Goal: Answer question/provide support

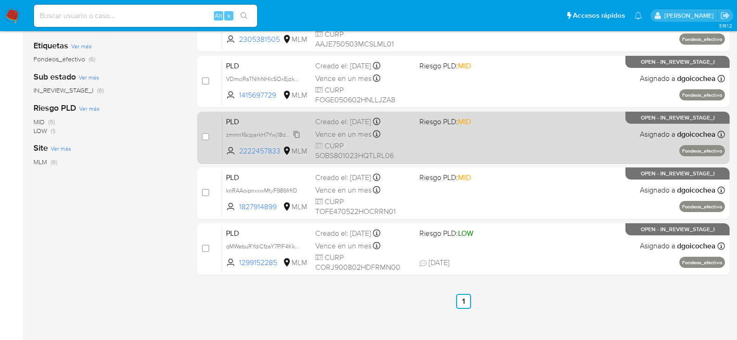
scroll to position [180, 0]
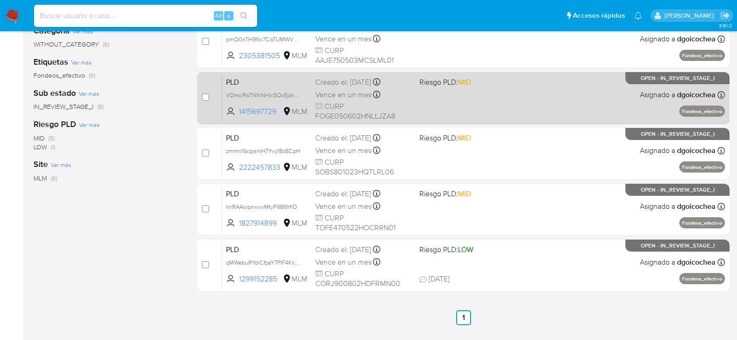
click at [236, 82] on span "PLD" at bounding box center [267, 81] width 82 height 12
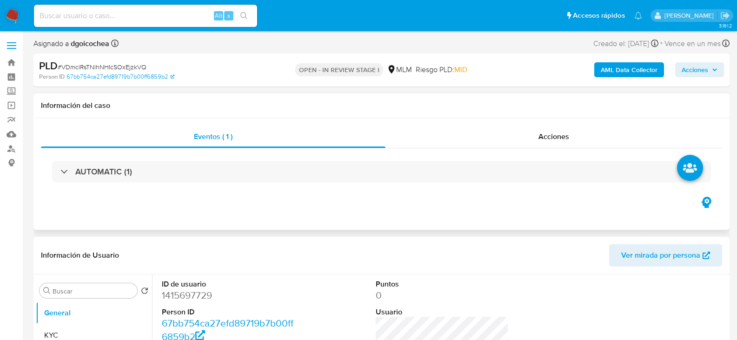
select select "10"
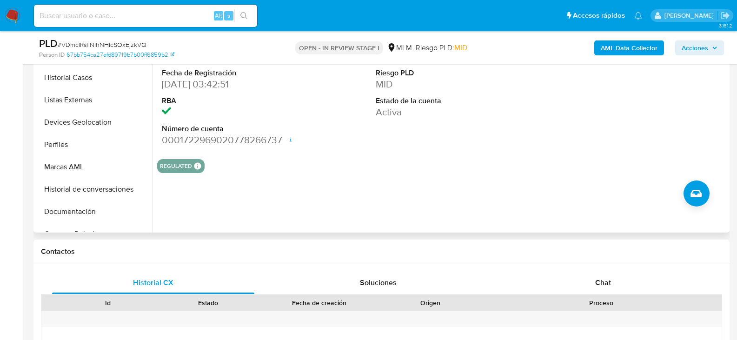
scroll to position [372, 0]
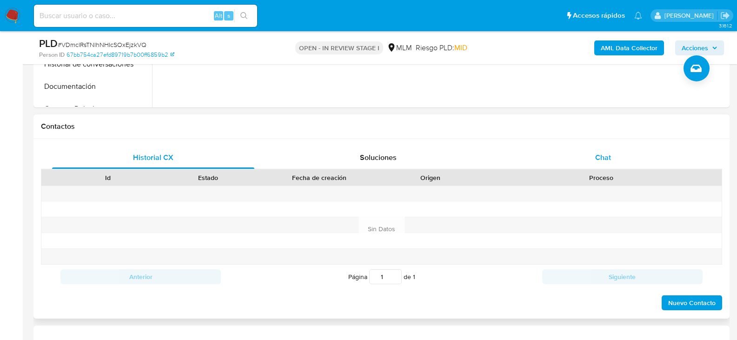
click at [592, 155] on div "Chat" at bounding box center [603, 158] width 202 height 22
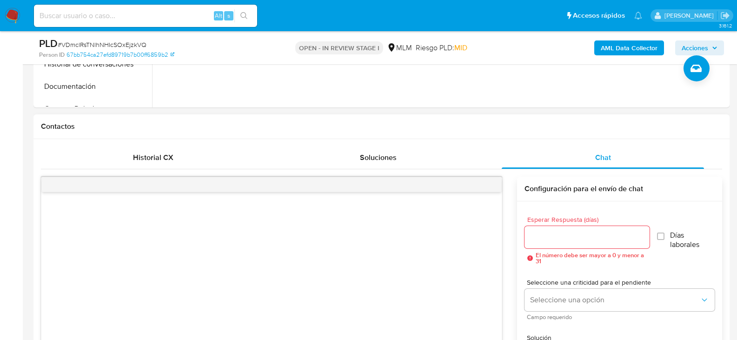
click at [554, 241] on input "Esperar Respuesta (días)" at bounding box center [587, 237] width 125 height 12
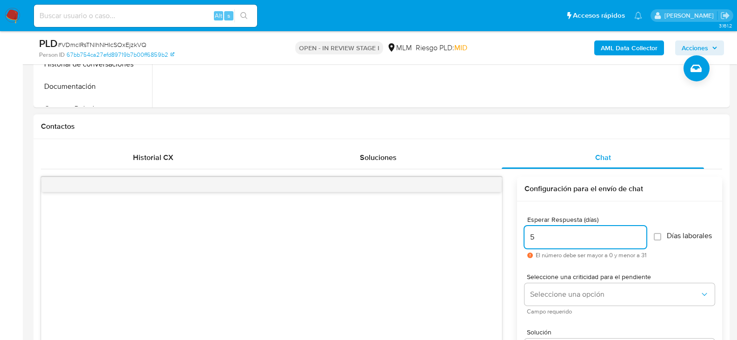
type input "4"
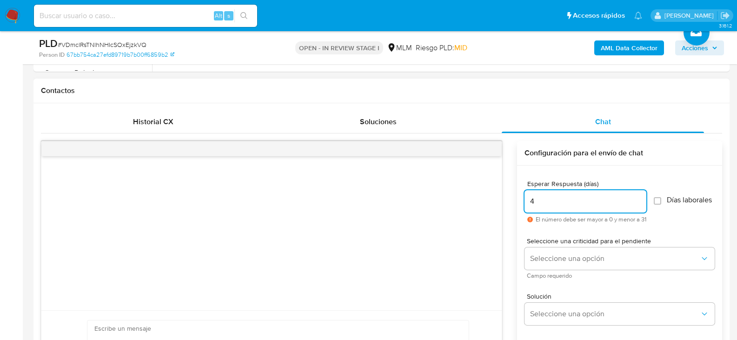
scroll to position [419, 0]
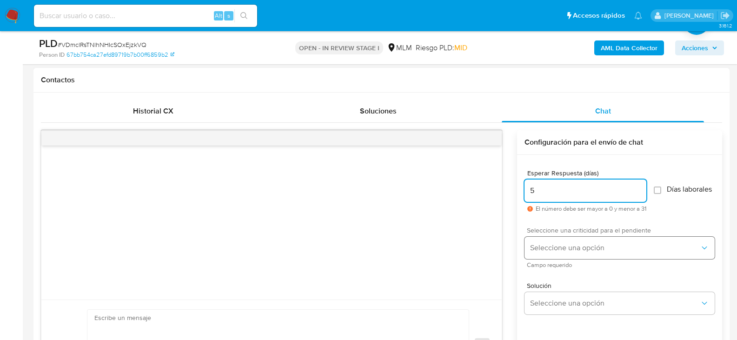
type input "5"
click at [542, 247] on button "Seleccione una opción" at bounding box center [620, 248] width 190 height 22
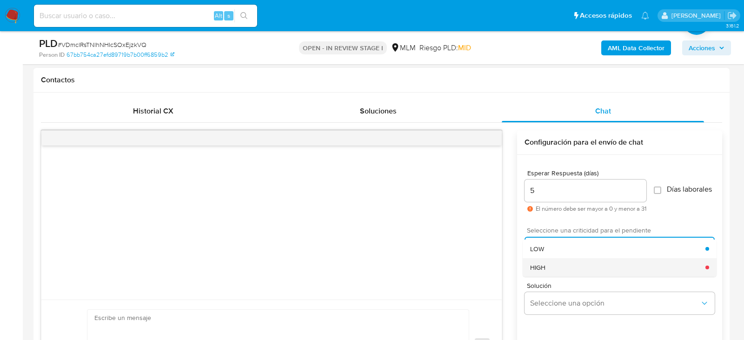
click at [549, 271] on div "HIGH" at bounding box center [617, 267] width 175 height 19
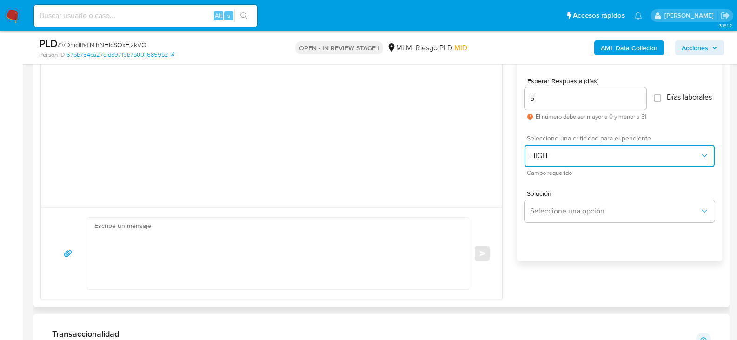
scroll to position [512, 0]
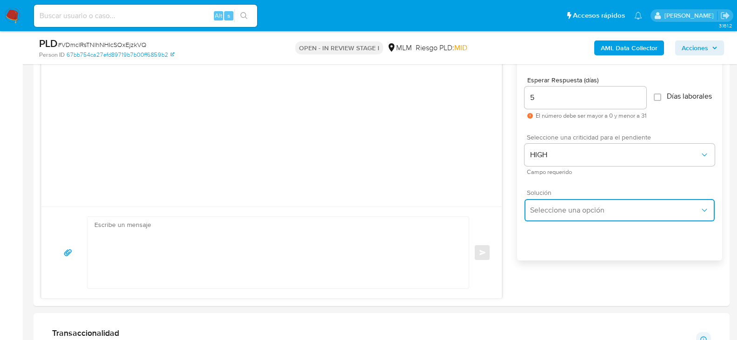
click at [546, 214] on span "Seleccione una opción" at bounding box center [615, 210] width 170 height 9
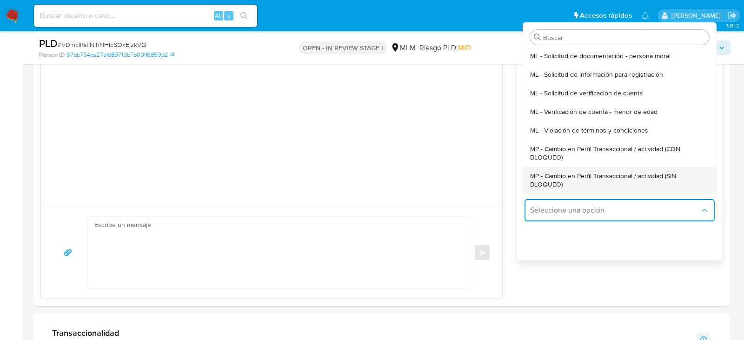
click at [566, 181] on span "MP - Cambio en Perfil Transaccional / actividad (SIN BLOQUEO)" at bounding box center [619, 180] width 179 height 17
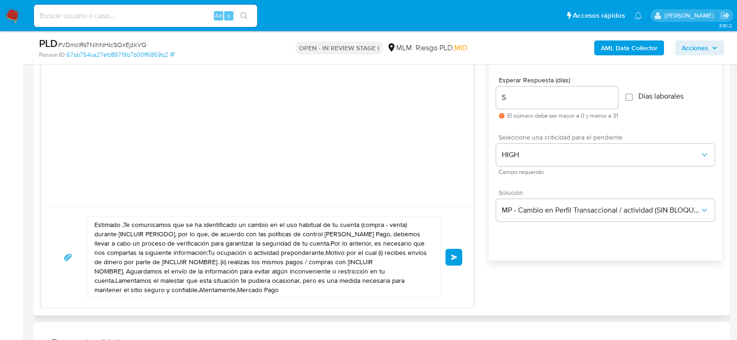
click at [245, 247] on textarea "Estimado ,Te comunicamos que se ha identificado un cambio en el uso habitual de…" at bounding box center [261, 257] width 334 height 81
paste textarea "Ezequiel De acuerdo con las políticas de control de Mercado Pago, debemos lleva…"
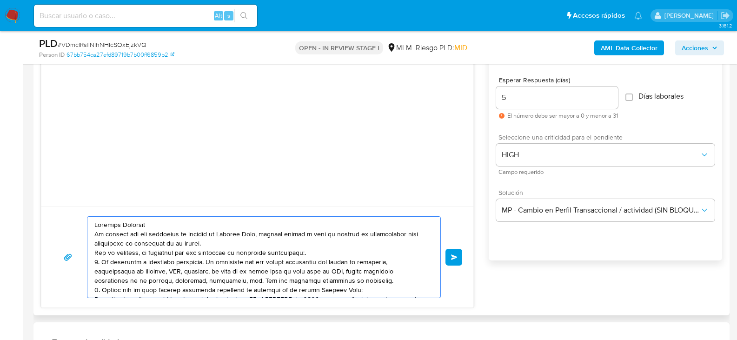
scroll to position [68, 0]
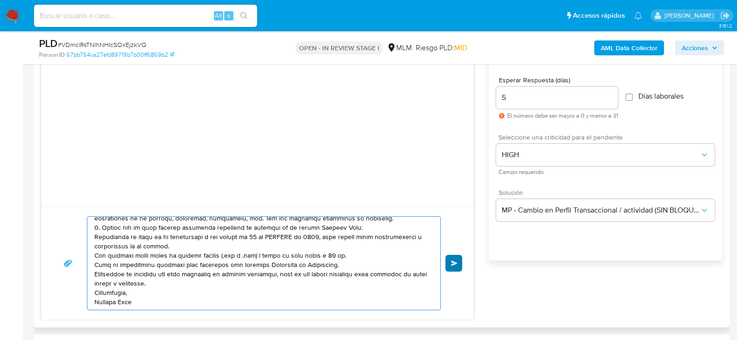
type textarea "Estimado Ezequiel De acuerdo con las políticas de control de Mercado Pago, debe…"
click at [454, 261] on span "Enviar" at bounding box center [454, 264] width 7 height 6
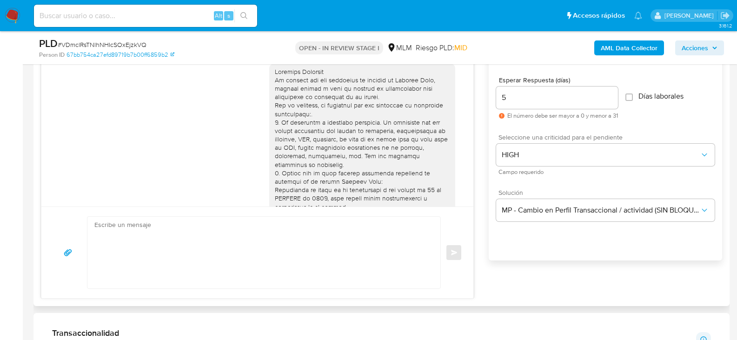
scroll to position [94, 0]
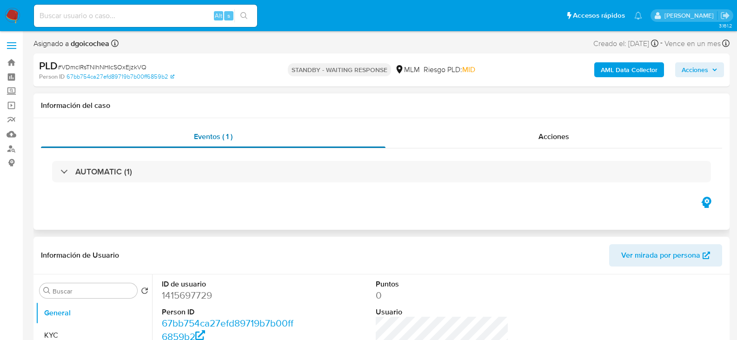
select select "10"
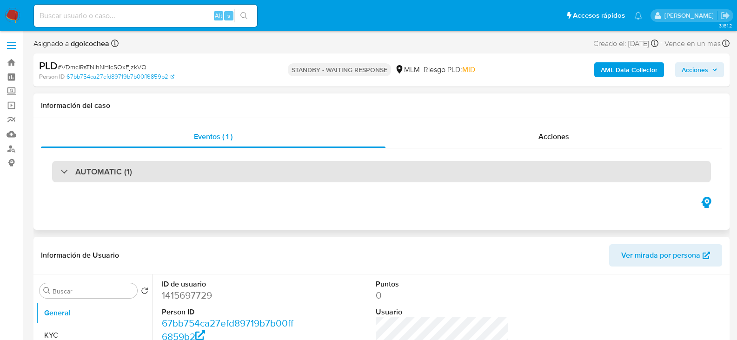
click at [125, 167] on h3 "AUTOMATIC (1)" at bounding box center [103, 172] width 57 height 10
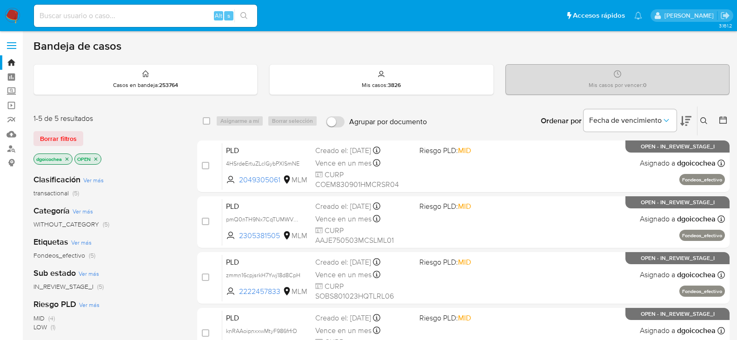
drag, startPoint x: 706, startPoint y: 119, endPoint x: 699, endPoint y: 123, distance: 8.0
click at [706, 119] on icon at bounding box center [704, 120] width 7 height 7
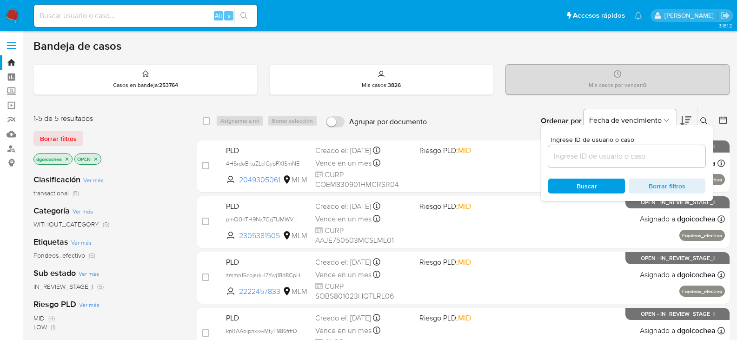
click at [627, 154] on input at bounding box center [626, 156] width 157 height 12
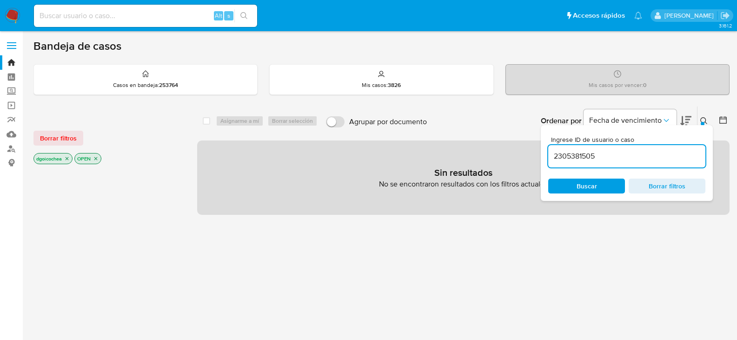
click at [627, 154] on input "2305381505" at bounding box center [626, 156] width 157 height 12
type input "2305381505"
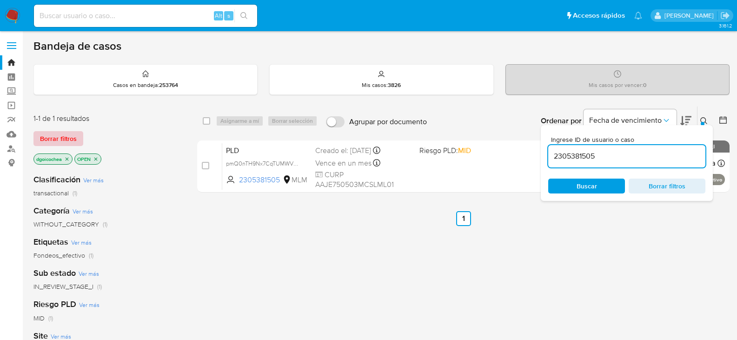
click at [57, 143] on span "Borrar filtros" at bounding box center [58, 138] width 37 height 13
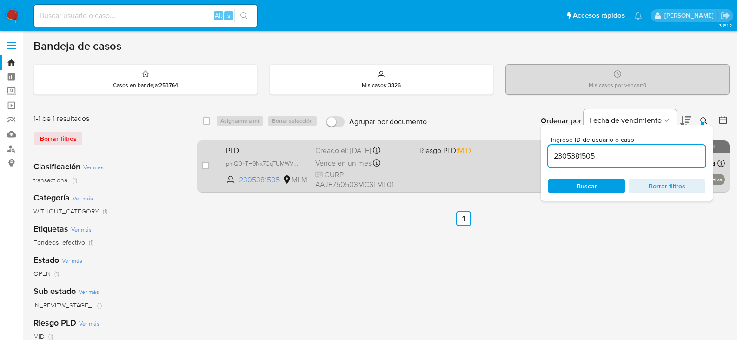
click at [230, 151] on span "PLD" at bounding box center [267, 150] width 82 height 12
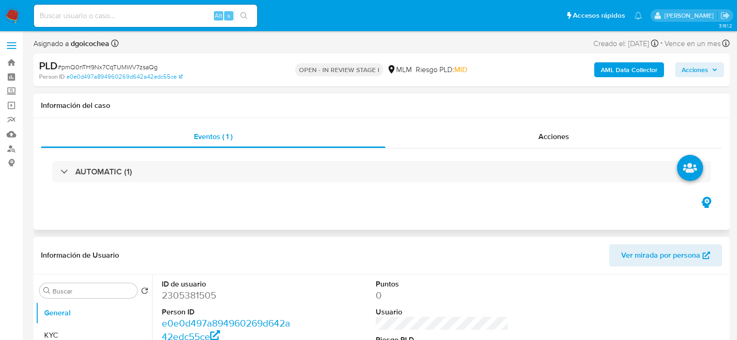
select select "10"
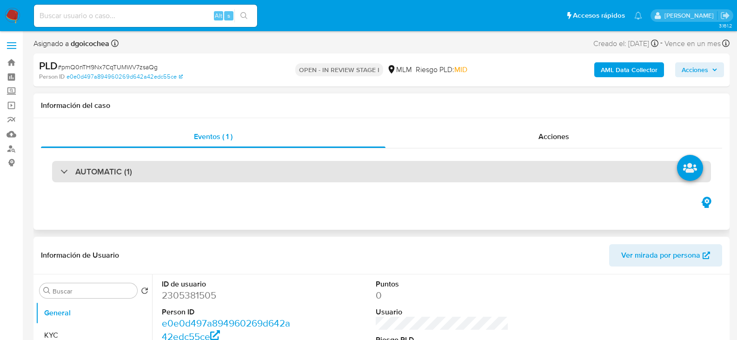
click at [127, 168] on h3 "AUTOMATIC (1)" at bounding box center [103, 172] width 57 height 10
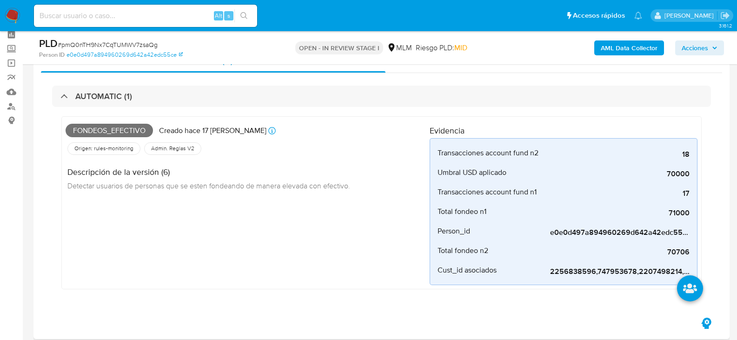
scroll to position [93, 0]
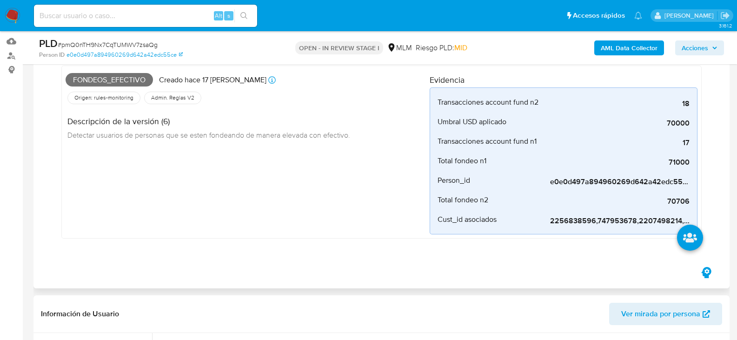
click at [297, 204] on div "Fondeos_efectivo Creado hace 17 [PERSON_NAME] Creado: [DATE] 03:16:10 Origen: r…" at bounding box center [248, 152] width 364 height 165
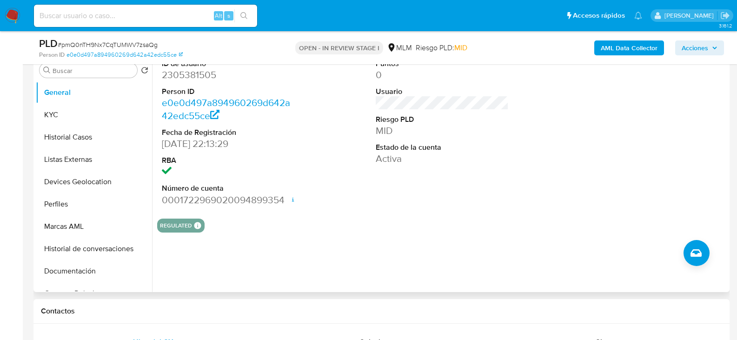
scroll to position [326, 0]
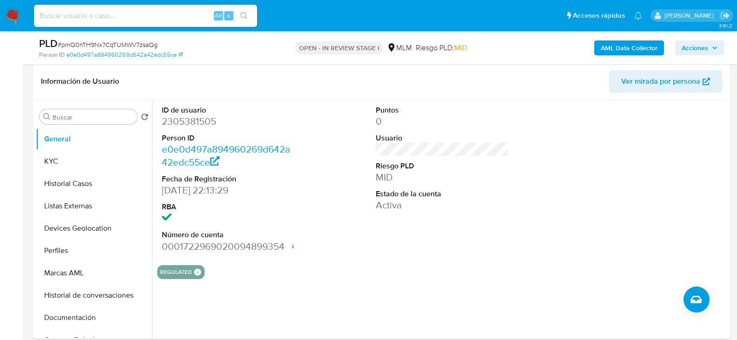
click at [405, 248] on div "Puntos 0 Usuario Riesgo PLD MID Estado de la cuenta Activa" at bounding box center [442, 178] width 143 height 157
click at [54, 158] on button "KYC" at bounding box center [90, 161] width 109 height 22
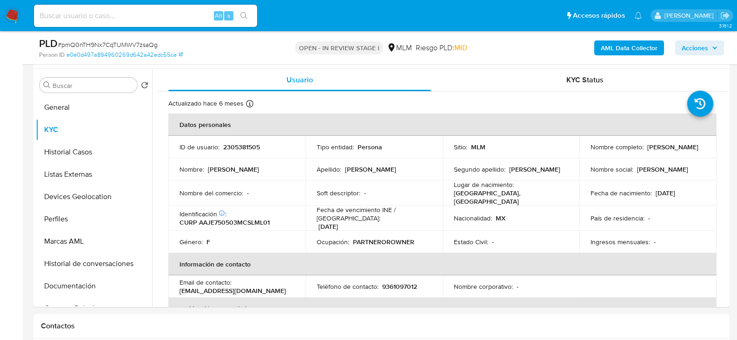
scroll to position [366, 0]
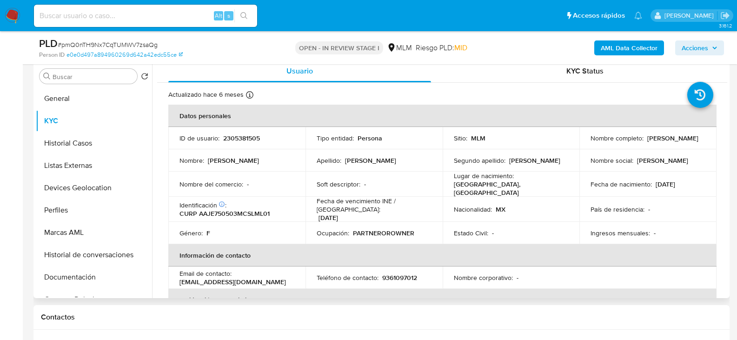
click at [591, 213] on td "País de residencia : -" at bounding box center [648, 209] width 137 height 25
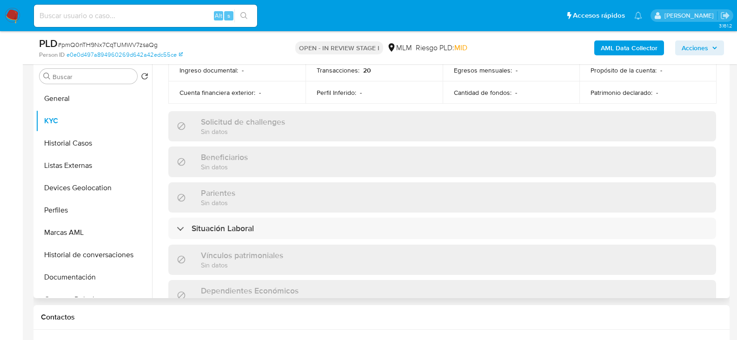
scroll to position [326, 0]
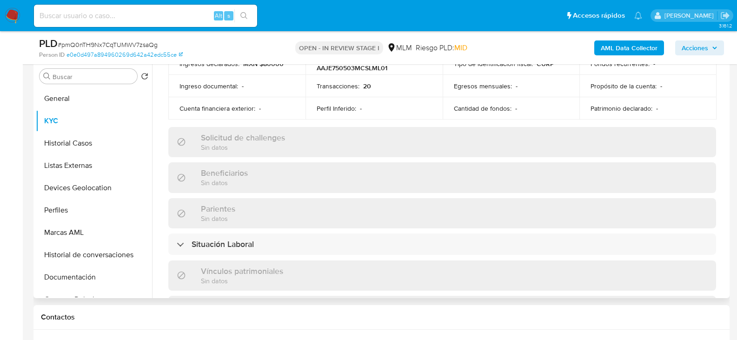
click at [156, 110] on div "Usuario KYC Status Actualizado hace 6 meses Creado: [DATE] 20:13:30 Actualizado…" at bounding box center [439, 179] width 575 height 238
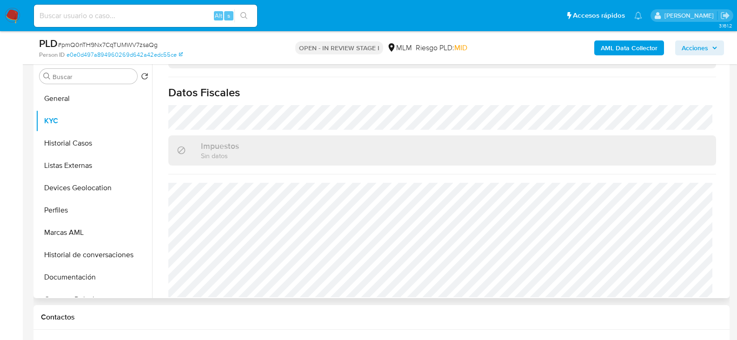
scroll to position [585, 0]
click at [67, 141] on button "Historial Casos" at bounding box center [90, 143] width 109 height 22
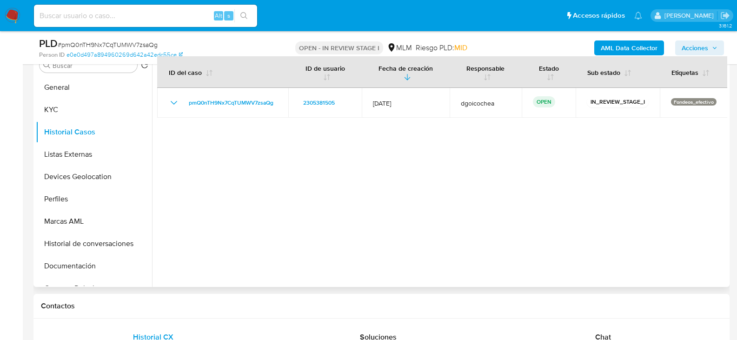
click at [348, 215] on div at bounding box center [439, 168] width 575 height 238
click at [65, 149] on button "Listas Externas" at bounding box center [90, 154] width 109 height 22
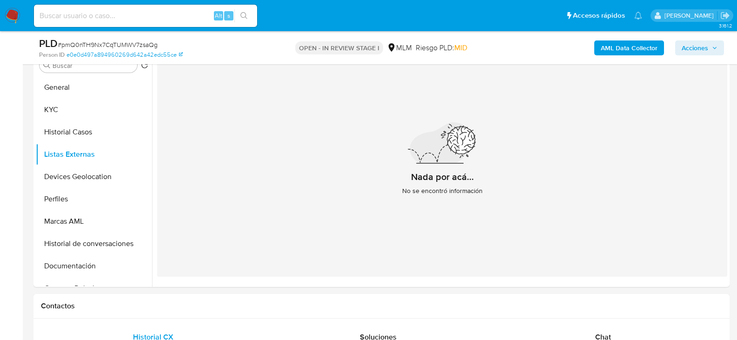
click at [328, 184] on div "Nada por acá... No se encontró información" at bounding box center [442, 163] width 570 height 228
click at [85, 174] on button "Devices Geolocation" at bounding box center [90, 177] width 109 height 22
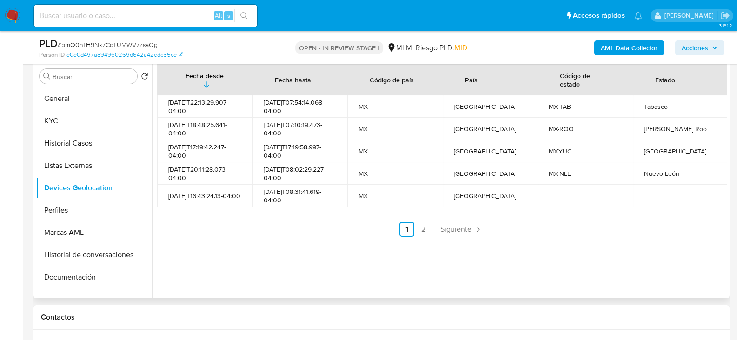
click at [289, 253] on div "Fecha desde [GEOGRAPHIC_DATA] hasta Código de país País Código de estado Estado…" at bounding box center [439, 179] width 575 height 238
click at [454, 226] on span "Siguiente" at bounding box center [456, 229] width 31 height 7
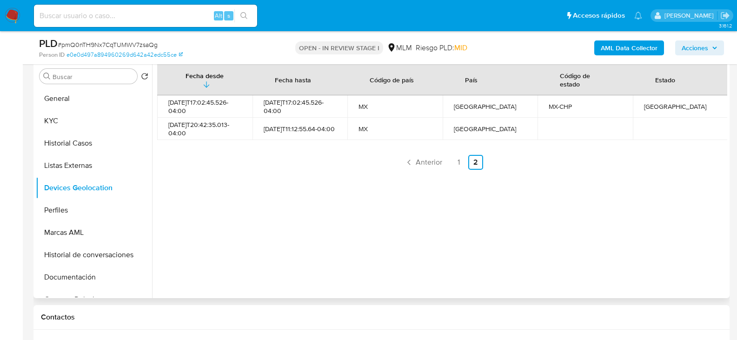
click at [273, 201] on div "Fecha desde [GEOGRAPHIC_DATA] hasta Código de país País Código de estado Estado…" at bounding box center [439, 179] width 575 height 238
click at [68, 213] on button "Perfiles" at bounding box center [94, 210] width 116 height 22
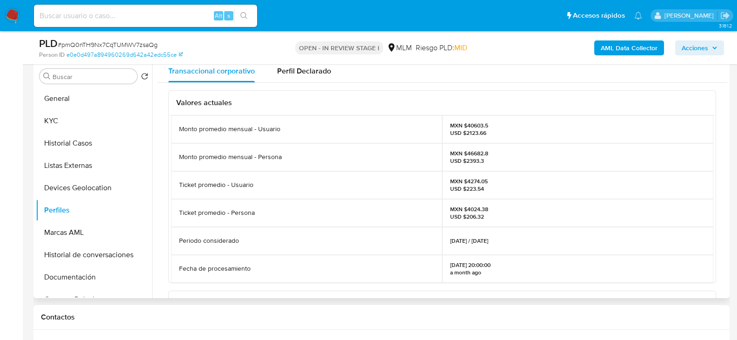
click at [303, 209] on div "Ticket promedio - Persona" at bounding box center [306, 213] width 271 height 28
click at [81, 273] on button "Documentación" at bounding box center [90, 277] width 109 height 22
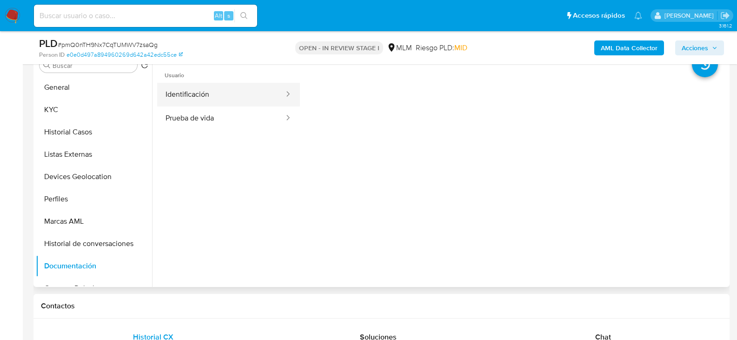
click at [237, 97] on button "Identificación" at bounding box center [221, 95] width 128 height 24
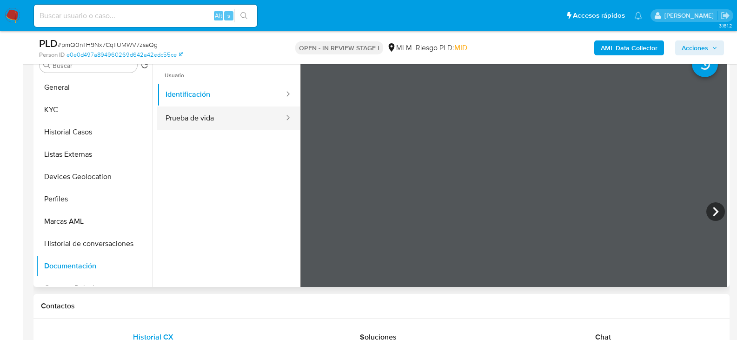
click at [183, 120] on button "Prueba de vida" at bounding box center [221, 119] width 128 height 24
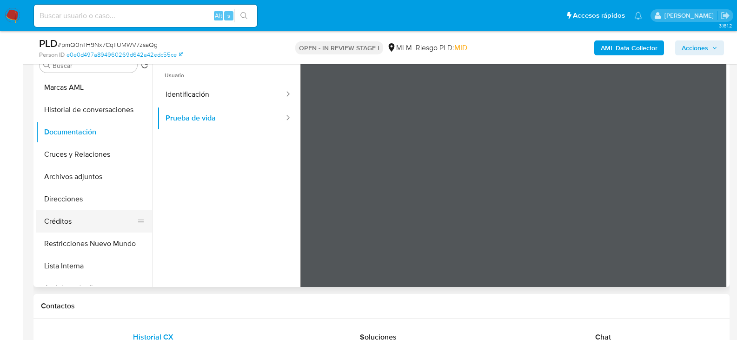
scroll to position [140, 0]
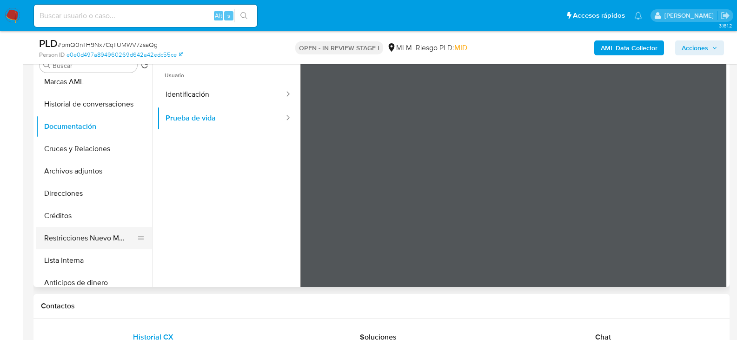
click at [92, 237] on button "Restricciones Nuevo Mundo" at bounding box center [90, 238] width 109 height 22
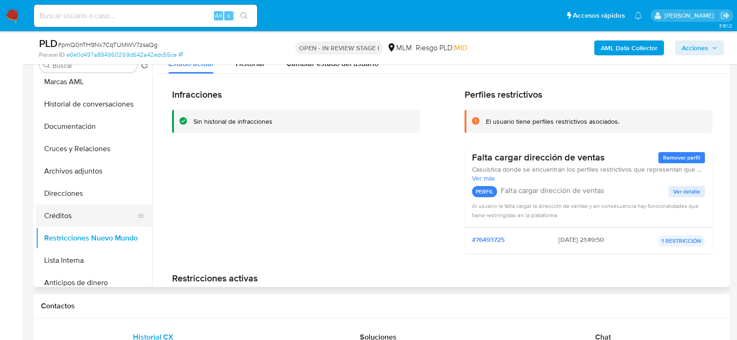
click at [69, 216] on button "Créditos" at bounding box center [90, 216] width 109 height 22
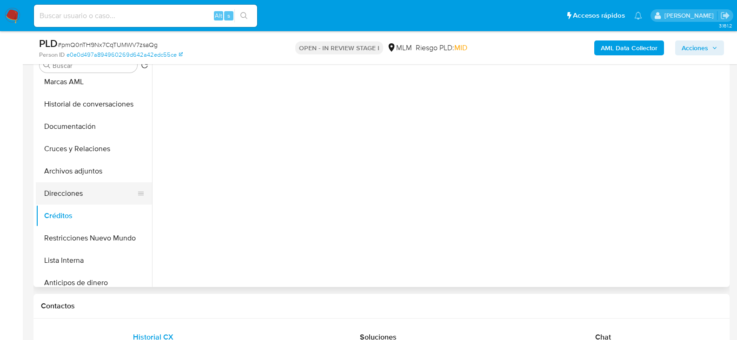
click at [80, 192] on button "Direcciones" at bounding box center [90, 193] width 109 height 22
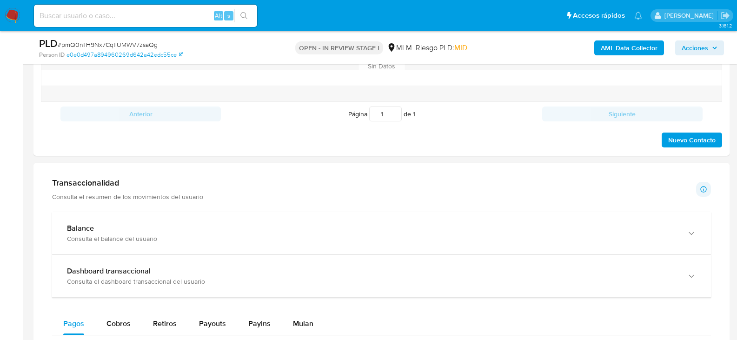
scroll to position [831, 0]
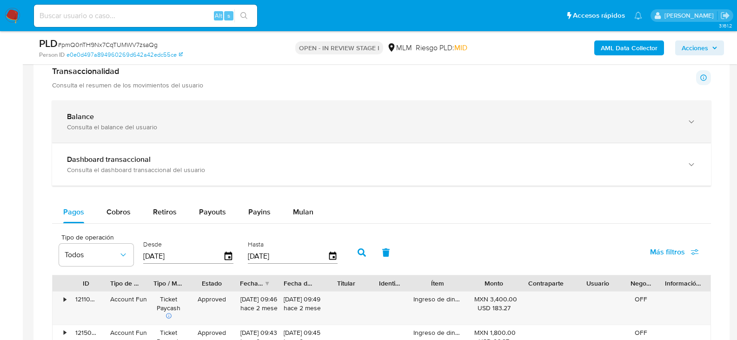
click at [139, 109] on div "Balance Consulta el balance del usuario" at bounding box center [381, 121] width 659 height 42
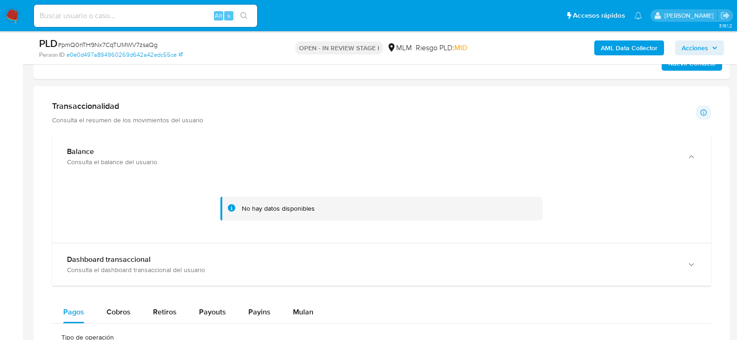
scroll to position [785, 0]
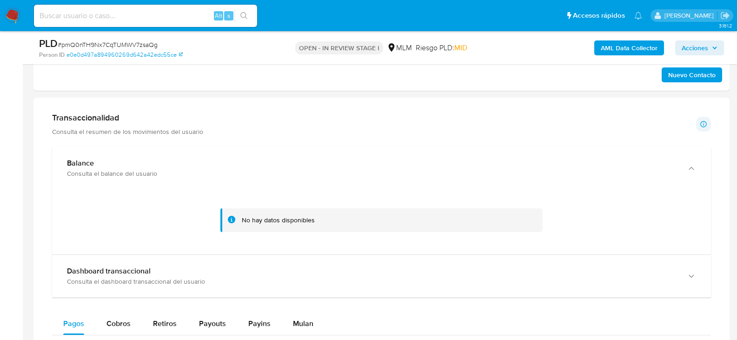
click at [56, 198] on div "No hay datos disponibles" at bounding box center [381, 221] width 659 height 65
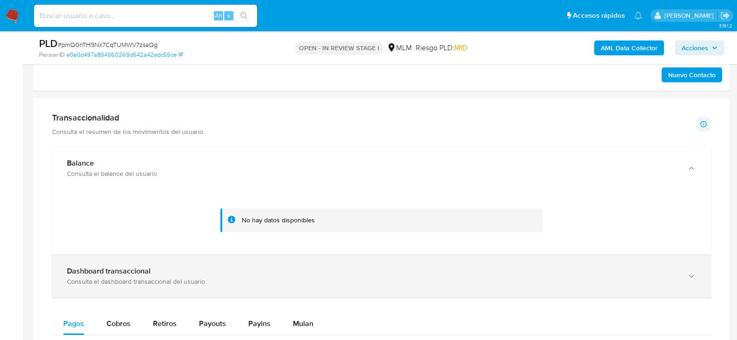
click at [185, 275] on div "Dashboard transaccional" at bounding box center [372, 271] width 611 height 9
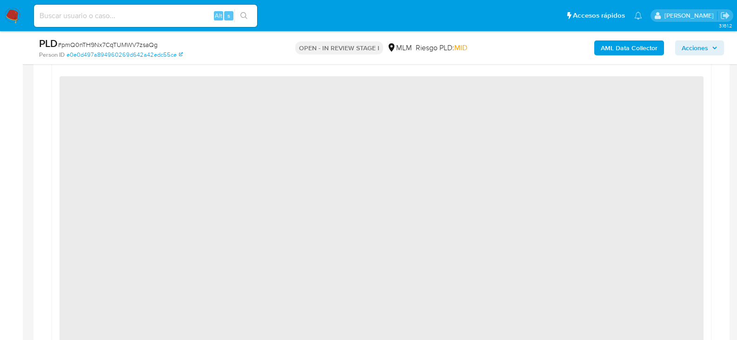
scroll to position [1017, 0]
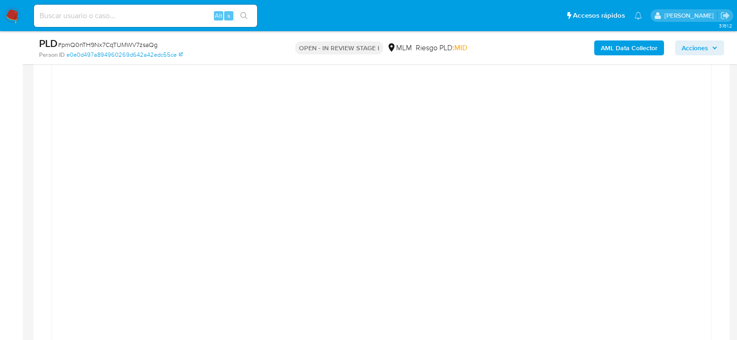
click at [697, 216] on div at bounding box center [382, 281] width 644 height 419
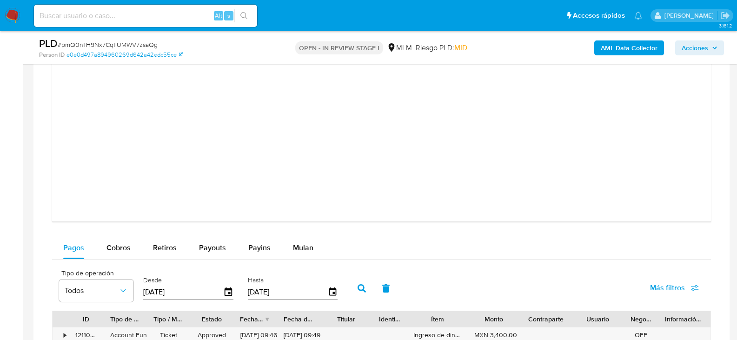
scroll to position [1343, 0]
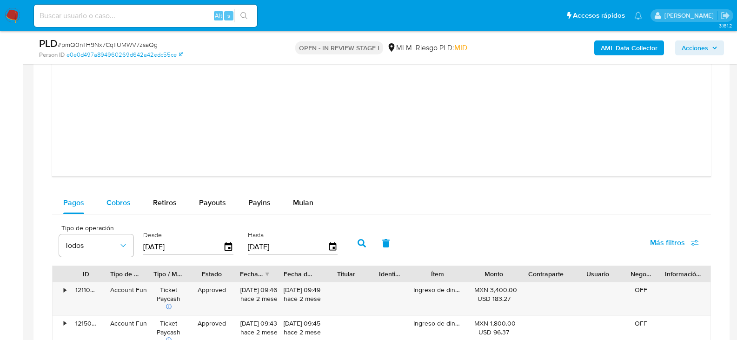
click at [127, 203] on span "Cobros" at bounding box center [119, 202] width 24 height 11
select select "10"
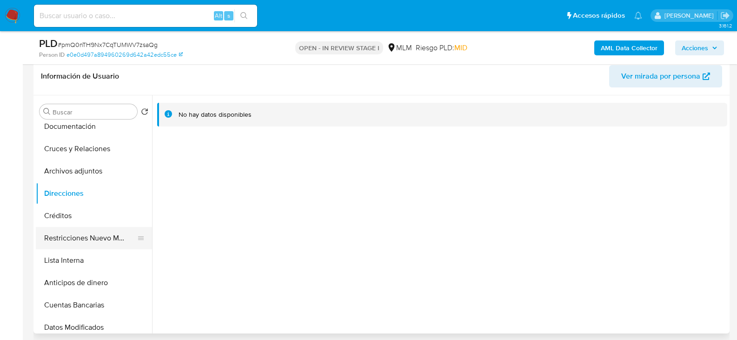
scroll to position [140, 0]
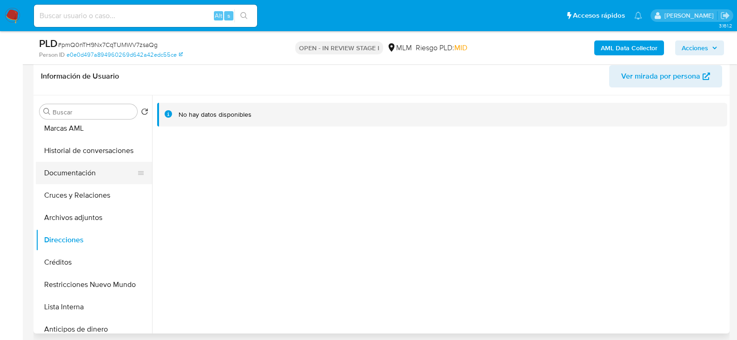
click at [79, 180] on button "Documentación" at bounding box center [90, 173] width 109 height 22
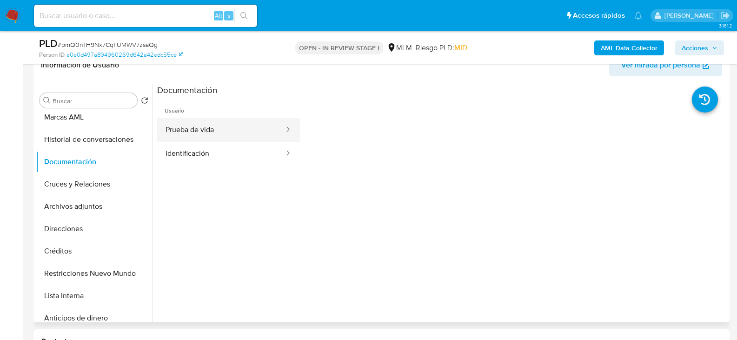
click at [216, 127] on button "Prueba de vida" at bounding box center [221, 130] width 128 height 24
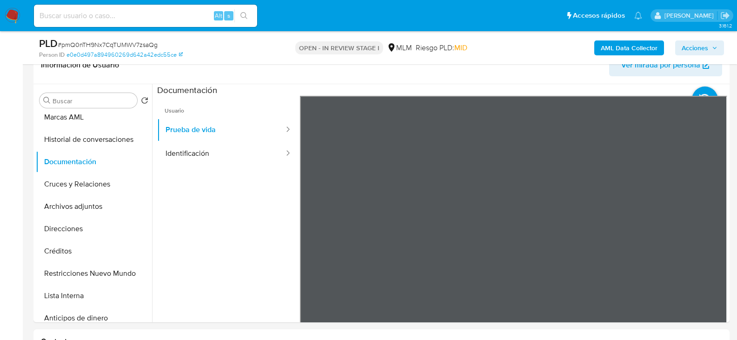
click at [83, 23] on div "Alt s" at bounding box center [145, 16] width 223 height 22
click at [83, 15] on input at bounding box center [145, 16] width 223 height 12
paste input "1522664746"
type input "1522664746"
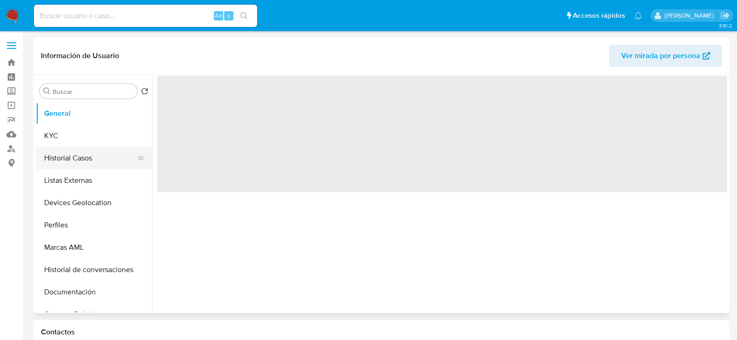
select select "10"
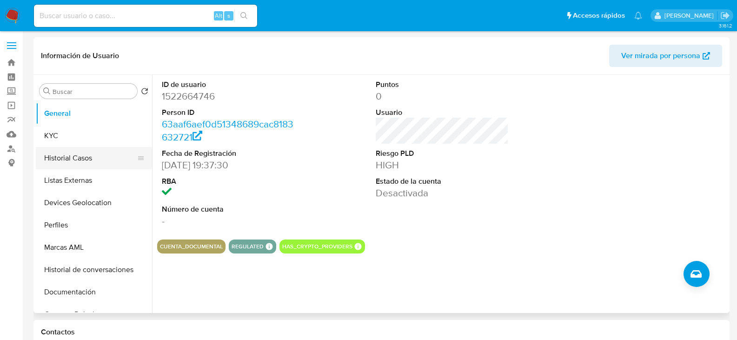
click at [102, 159] on button "Historial Casos" at bounding box center [90, 158] width 109 height 22
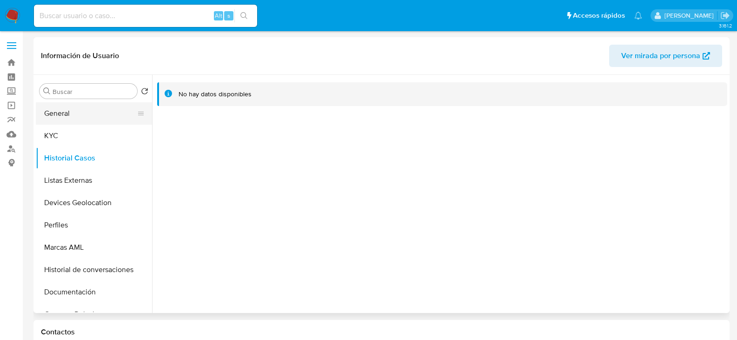
click at [77, 114] on button "General" at bounding box center [90, 113] width 109 height 22
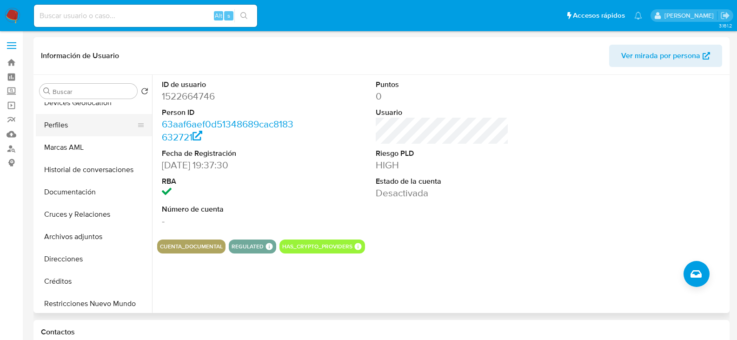
scroll to position [140, 0]
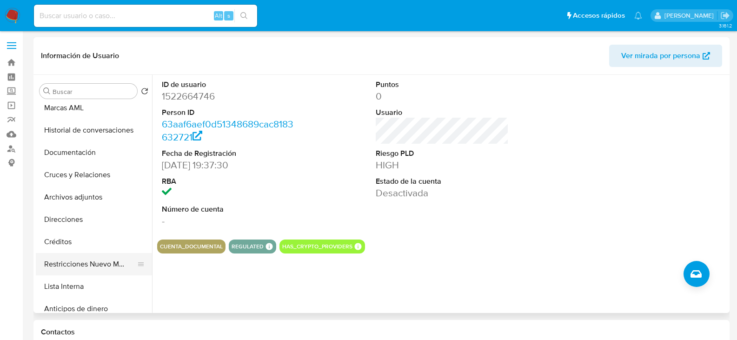
click at [86, 264] on button "Restricciones Nuevo Mundo" at bounding box center [90, 264] width 109 height 22
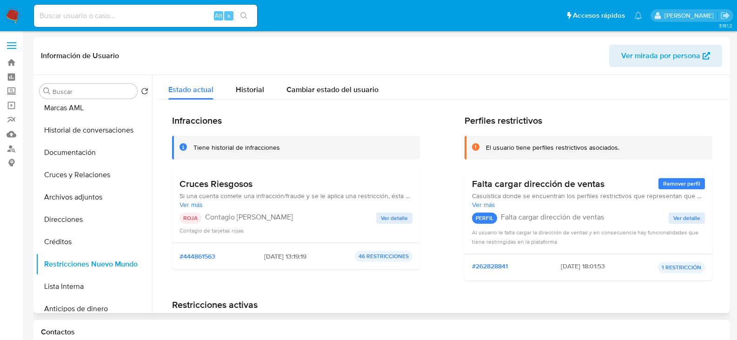
click at [394, 212] on div "Cruces Riesgosos Si una cuenta comete una infracción/fraude y se le aplica una …" at bounding box center [296, 206] width 233 height 57
click at [396, 220] on span "Ver detalle" at bounding box center [394, 218] width 27 height 9
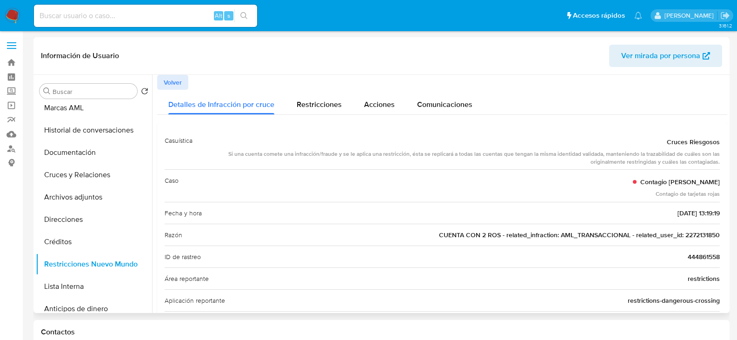
click at [701, 235] on span "CUENTA CON 2 ROS - related_infraction: AML_TRANSACCIONAL - related_user_id: 227…" at bounding box center [579, 234] width 281 height 9
click at [110, 15] on input at bounding box center [145, 16] width 223 height 12
paste input "2272131850"
type input "2272131850"
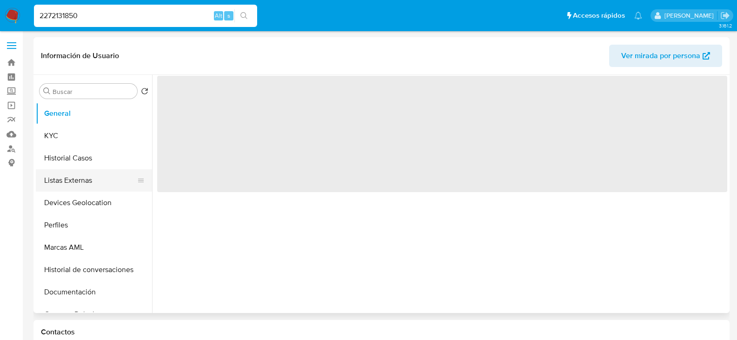
select select "10"
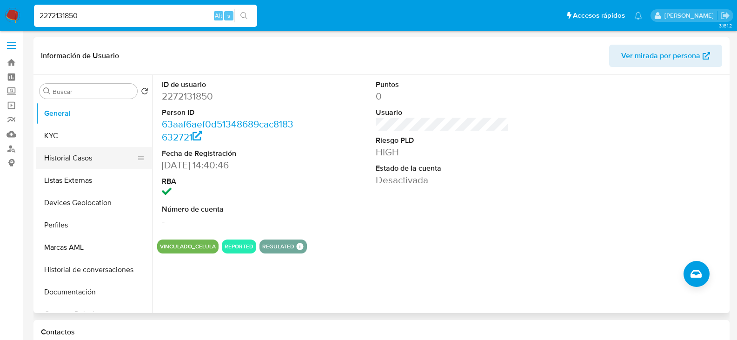
click at [80, 156] on button "Historial Casos" at bounding box center [90, 158] width 109 height 22
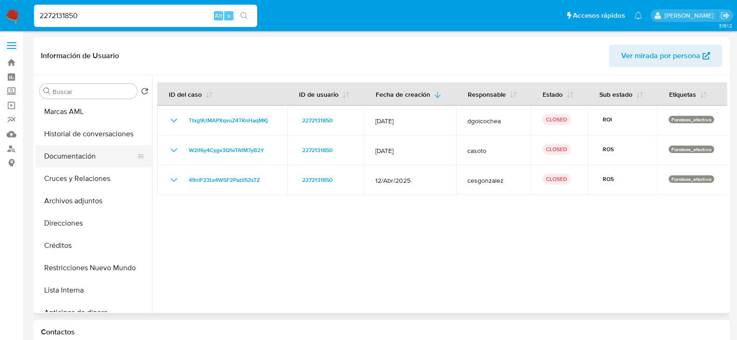
scroll to position [140, 0]
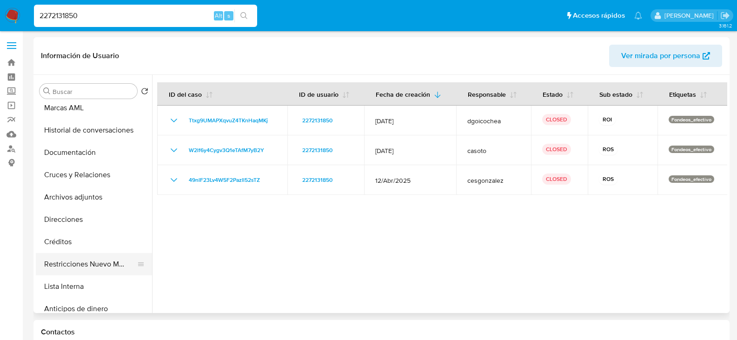
click at [100, 258] on button "Restricciones Nuevo Mundo" at bounding box center [90, 264] width 109 height 22
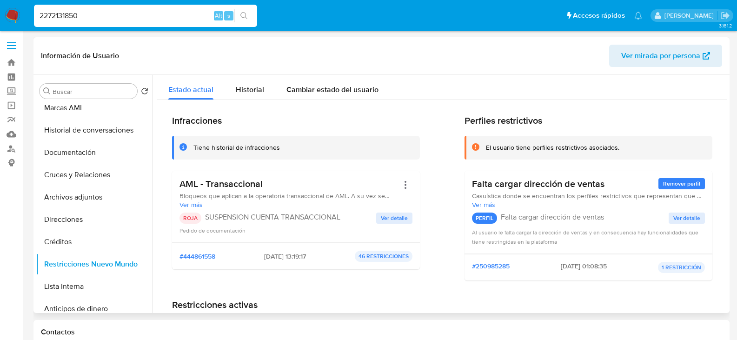
click at [386, 214] on span "Ver detalle" at bounding box center [394, 218] width 27 height 9
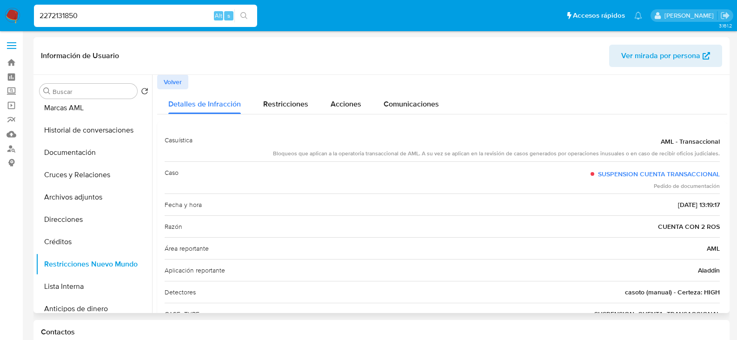
scroll to position [0, 0]
click at [181, 89] on span "Volver" at bounding box center [173, 82] width 18 height 13
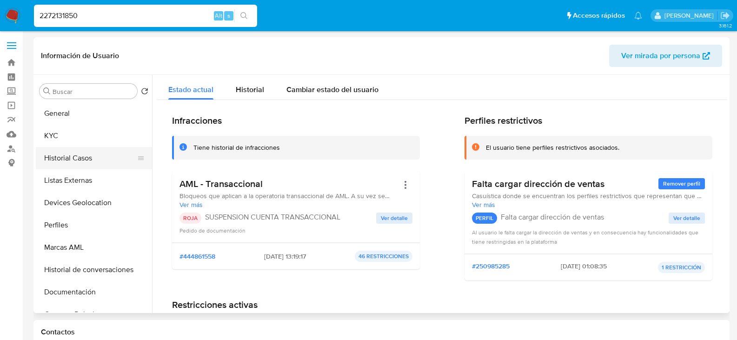
click at [80, 162] on button "Historial Casos" at bounding box center [90, 158] width 109 height 22
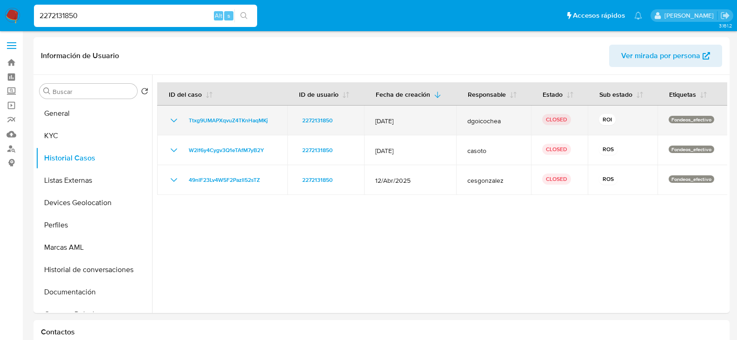
click at [170, 121] on icon "Mostrar/Ocultar" at bounding box center [173, 120] width 11 height 11
